Goal: Information Seeking & Learning: Learn about a topic

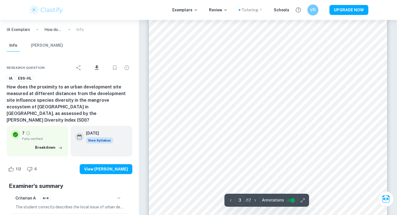
scroll to position [719, 0]
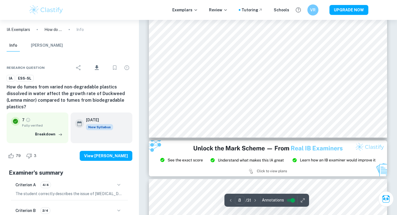
scroll to position [2454, 0]
